Goal: Information Seeking & Learning: Learn about a topic

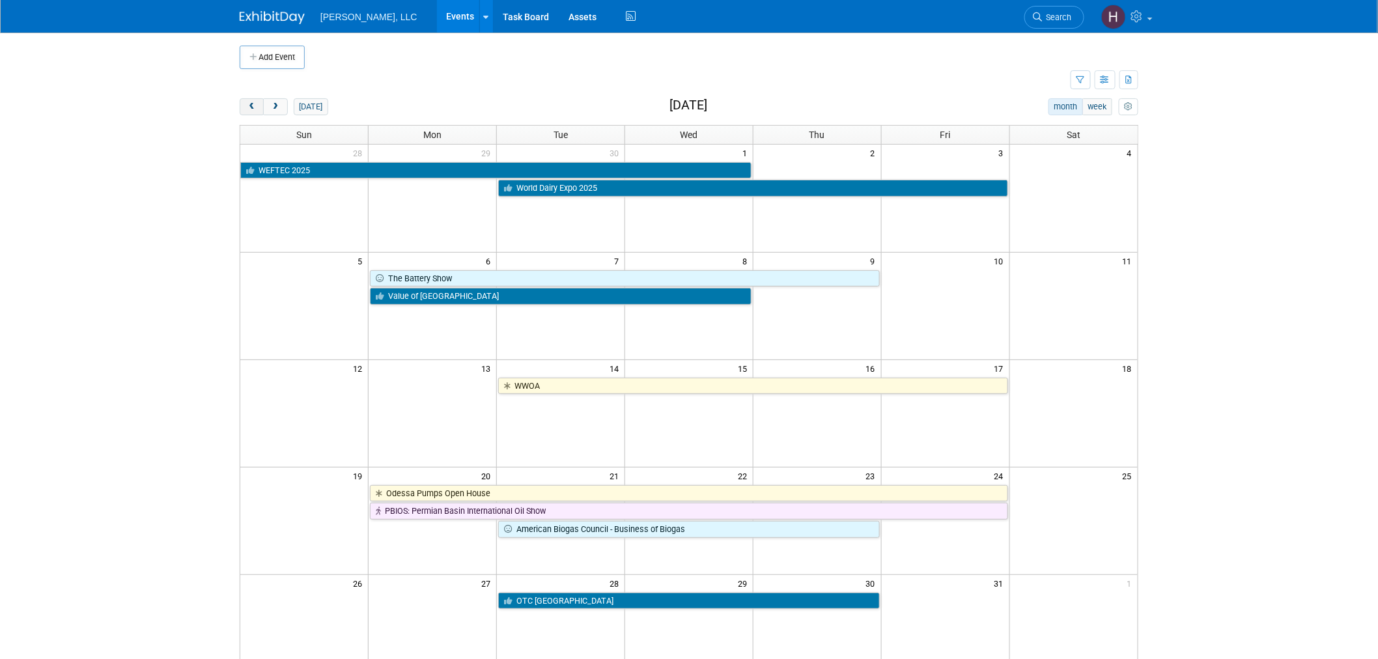
click at [251, 107] on span "prev" at bounding box center [252, 107] width 10 height 8
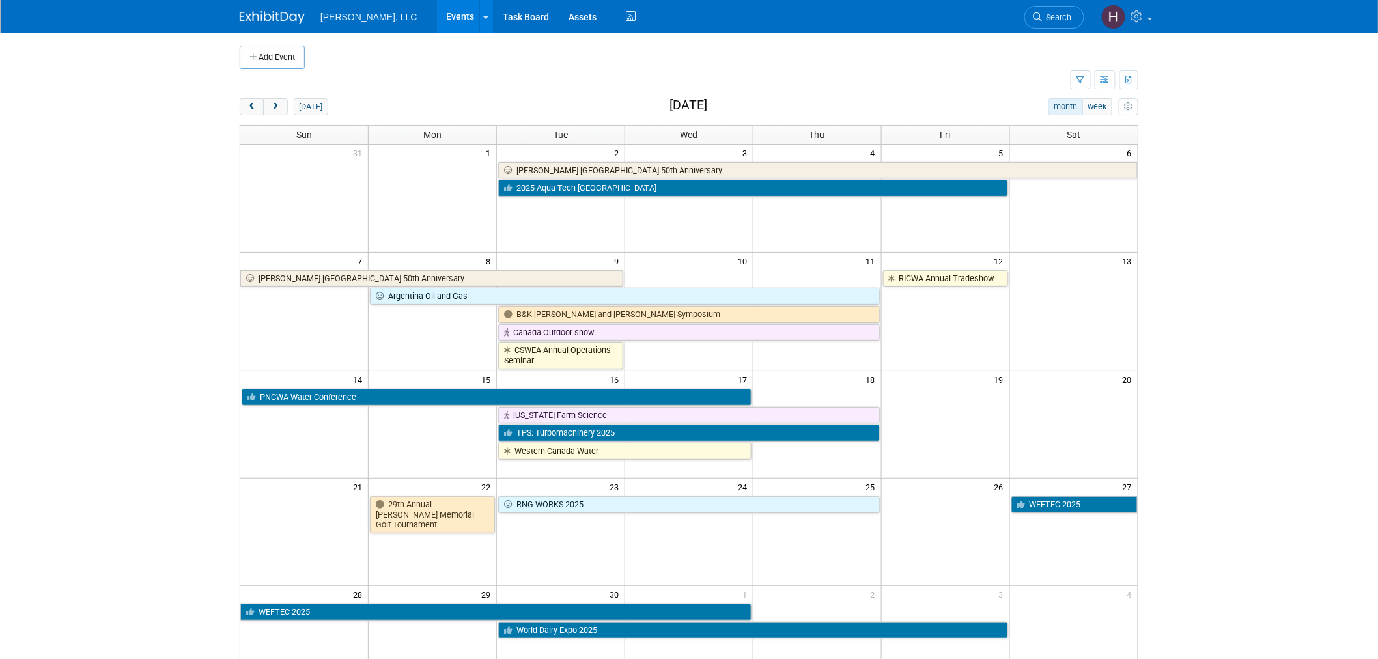
drag, startPoint x: 250, startPoint y: 107, endPoint x: 180, endPoint y: 272, distance: 178.9
click at [181, 275] on body "Boerger, LLC Events Add Event Bulk Upload Events Shareable Event Boards Recentl…" at bounding box center [689, 329] width 1378 height 659
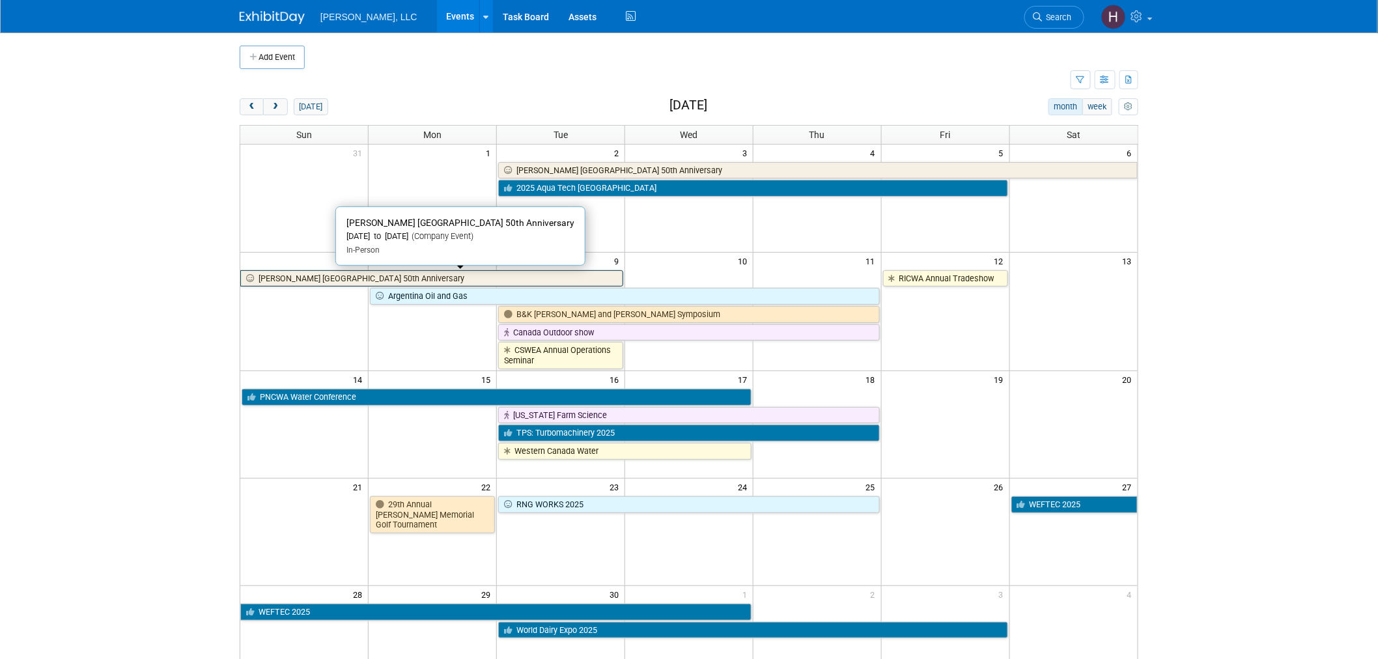
click at [584, 280] on link "[PERSON_NAME] [GEOGRAPHIC_DATA] 50th Anniversary" at bounding box center [431, 278] width 383 height 17
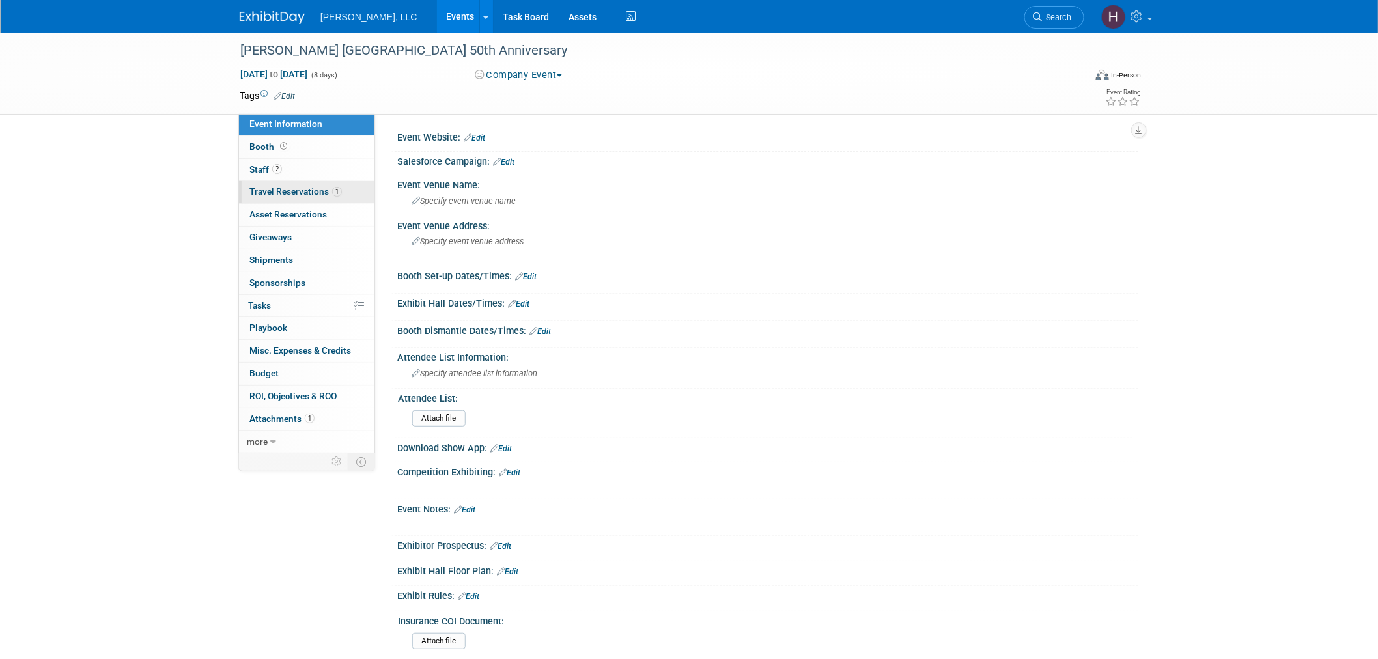
click at [281, 192] on span "Travel Reservations 1" at bounding box center [295, 191] width 92 height 10
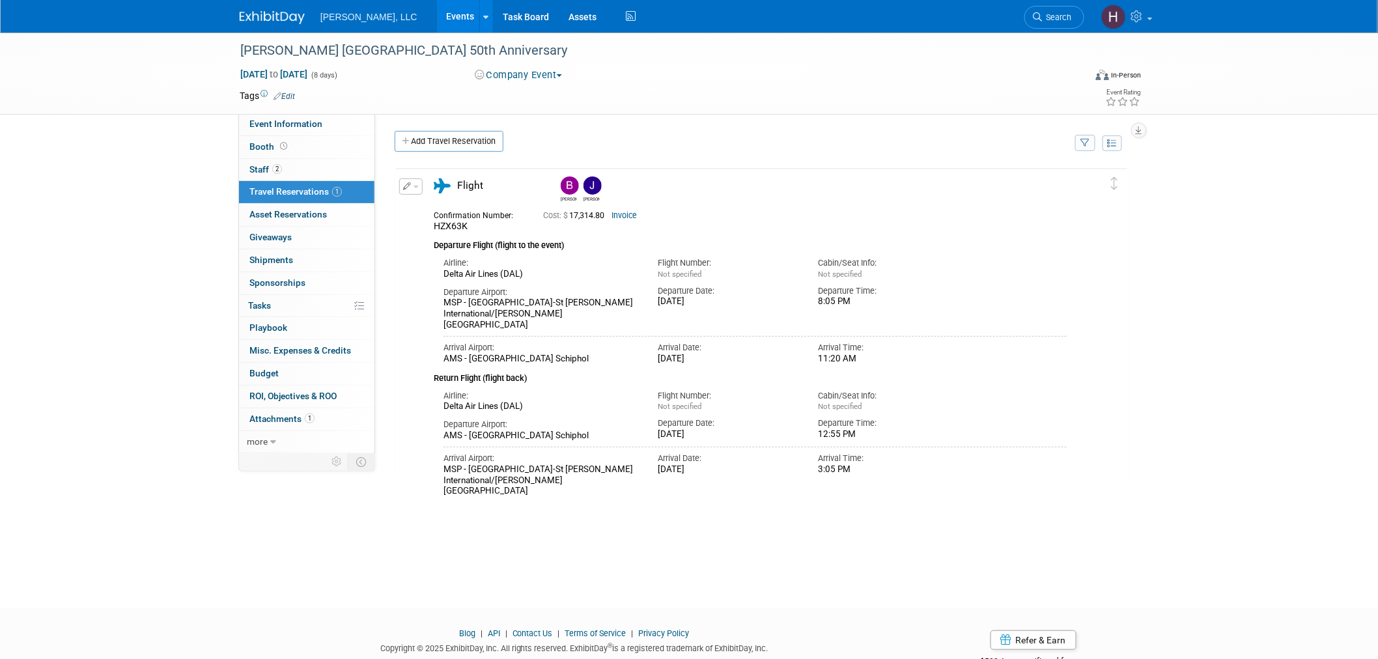
click at [437, 15] on link "Events" at bounding box center [461, 16] width 48 height 33
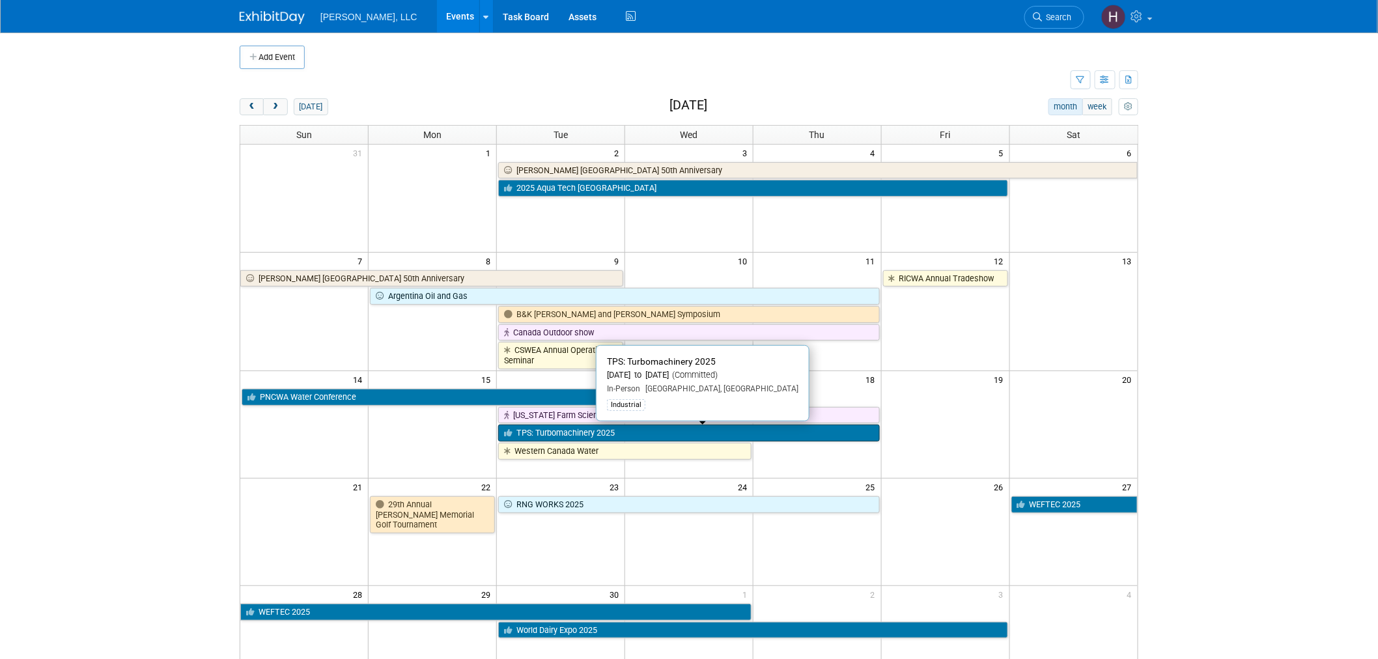
click at [805, 432] on link "TPS: Turbomachinery 2025" at bounding box center [689, 433] width 382 height 17
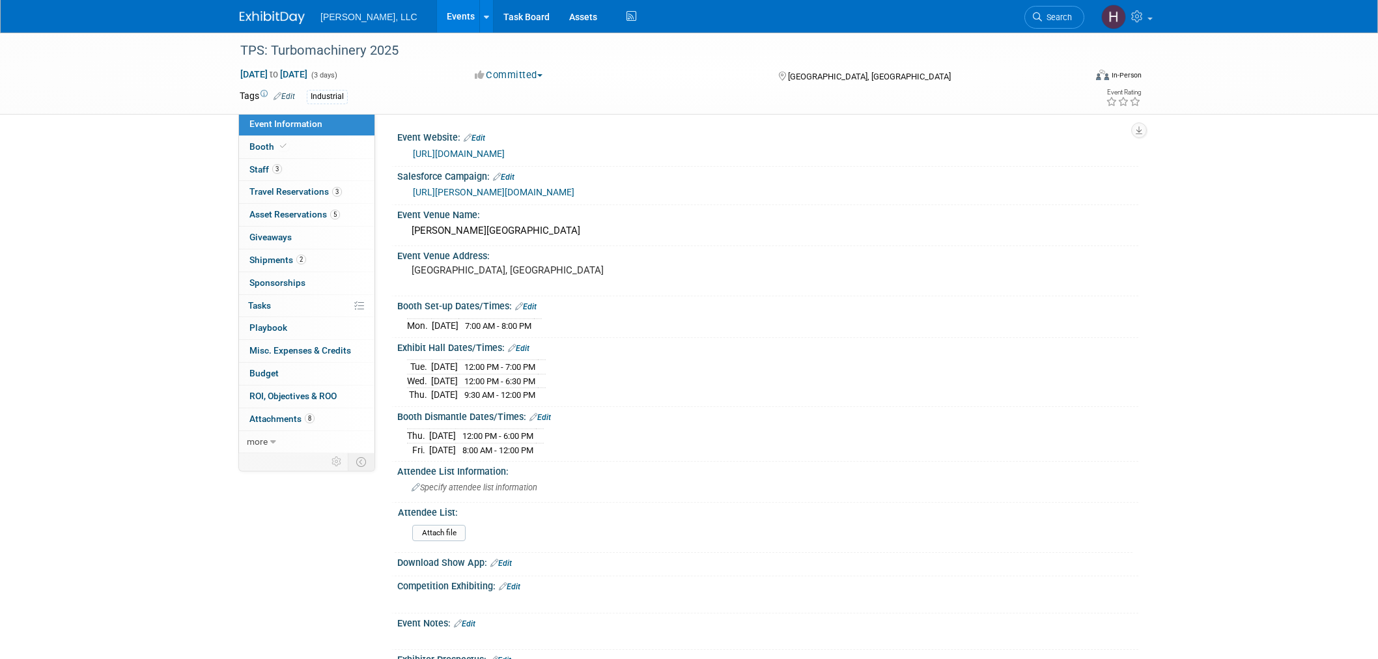
select select "Industrial"
click at [283, 197] on link "3 Travel Reservations 3" at bounding box center [306, 192] width 135 height 22
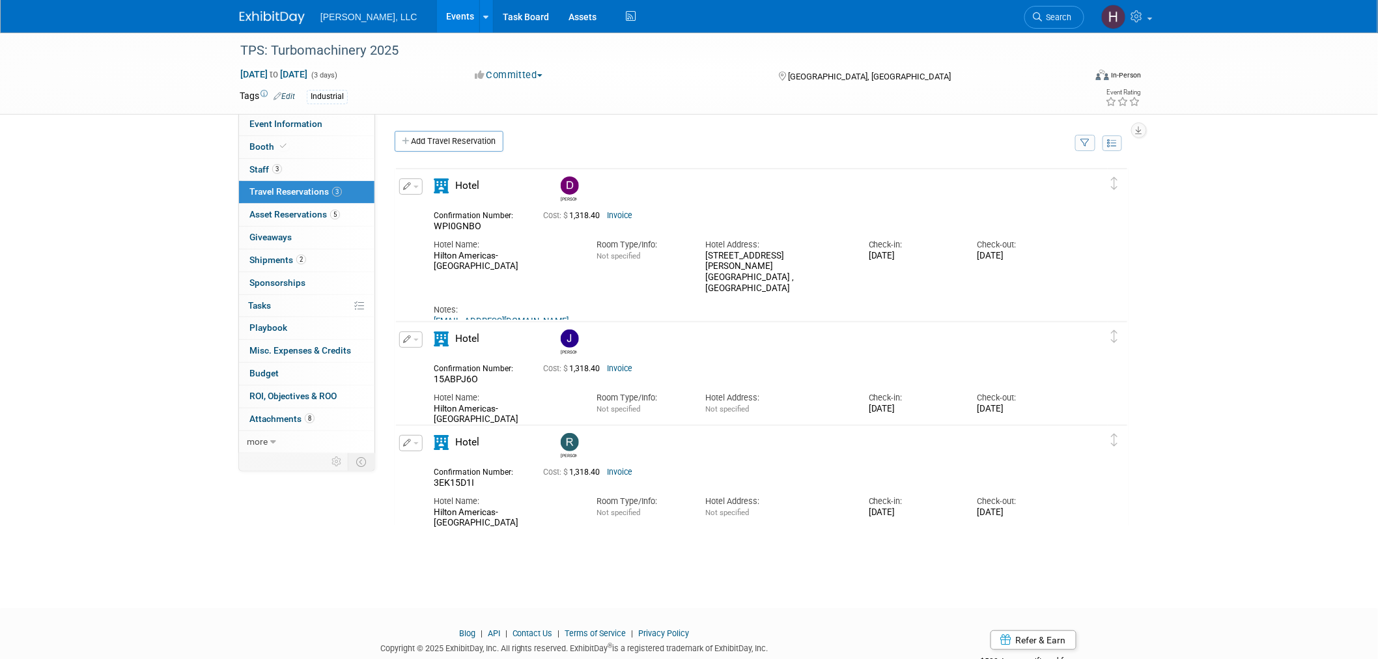
click at [437, 20] on link "Events" at bounding box center [461, 16] width 48 height 33
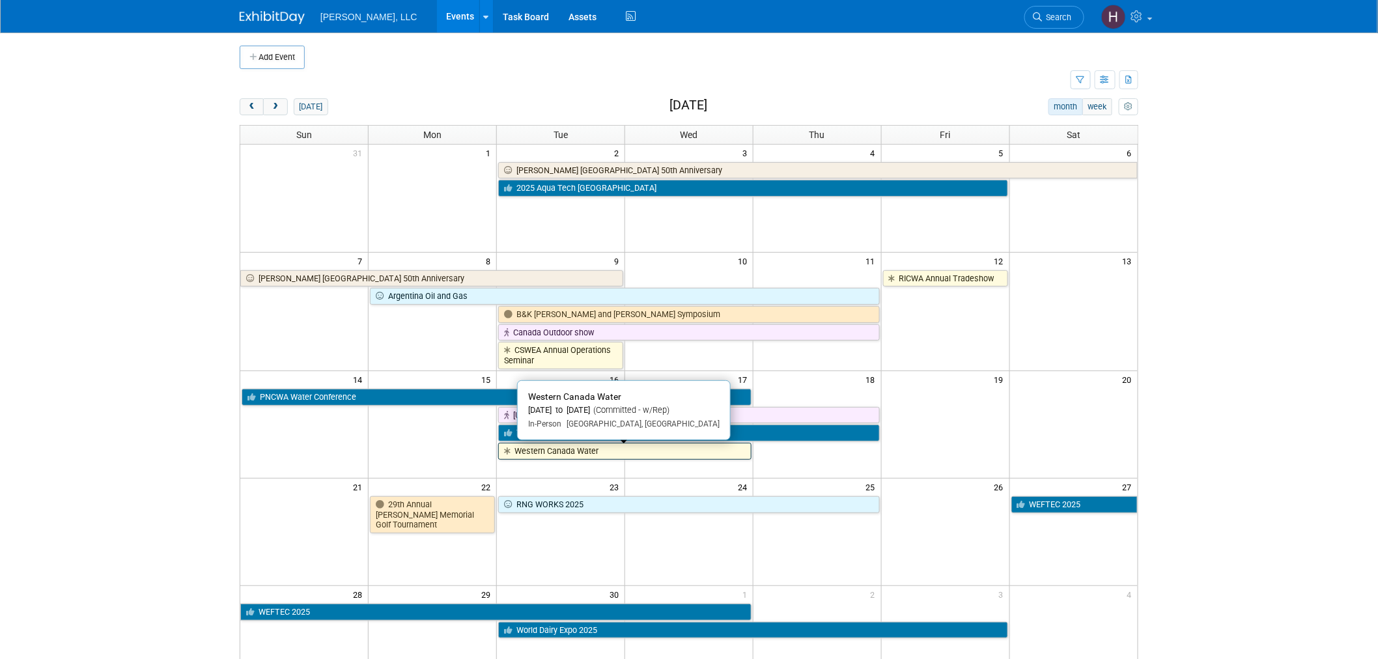
click at [518, 456] on link "Western Canada Water" at bounding box center [624, 451] width 253 height 17
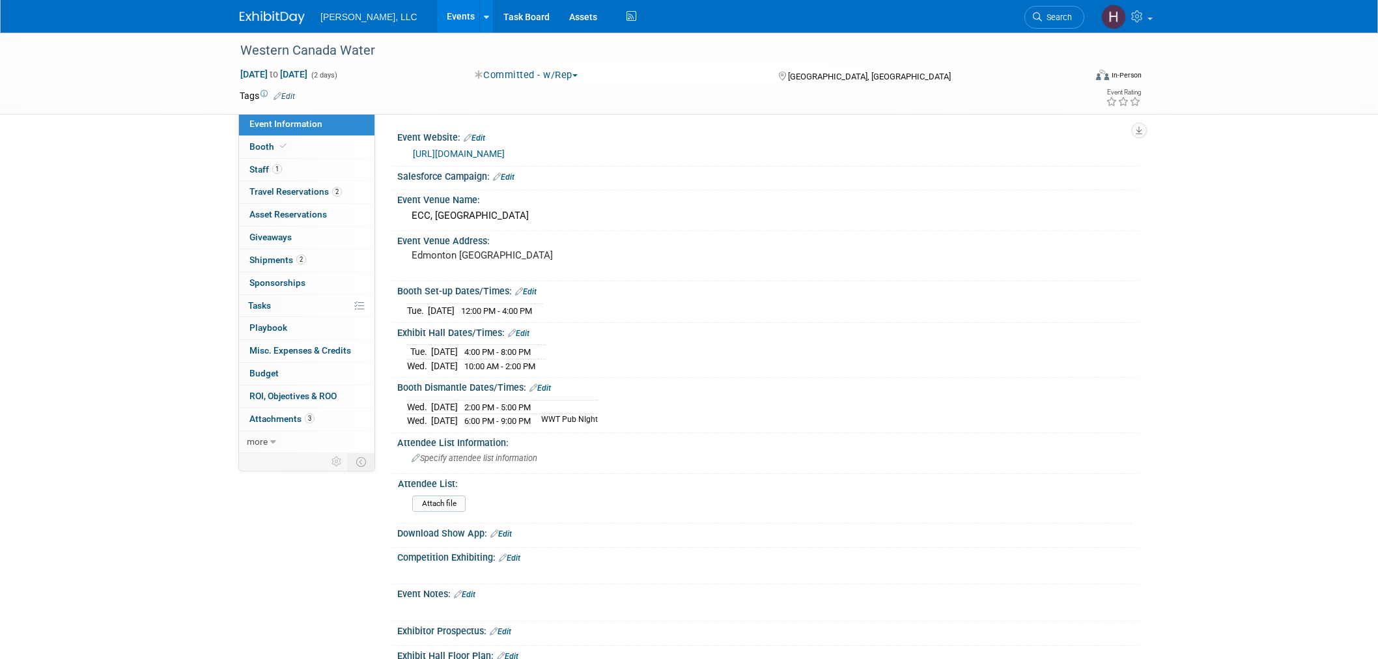
select select "Municipal"
click at [328, 195] on span "Travel Reservations 2" at bounding box center [295, 191] width 92 height 10
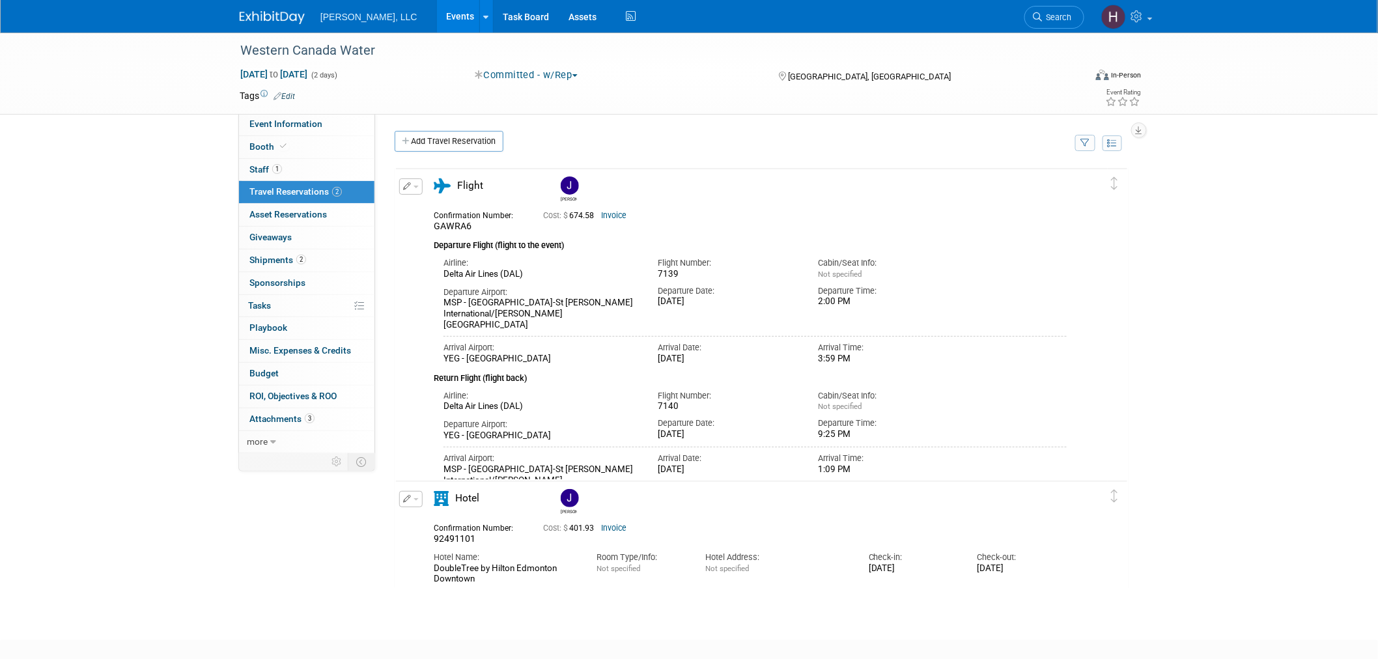
click at [437, 12] on link "Events" at bounding box center [461, 16] width 48 height 33
